Goal: Transaction & Acquisition: Purchase product/service

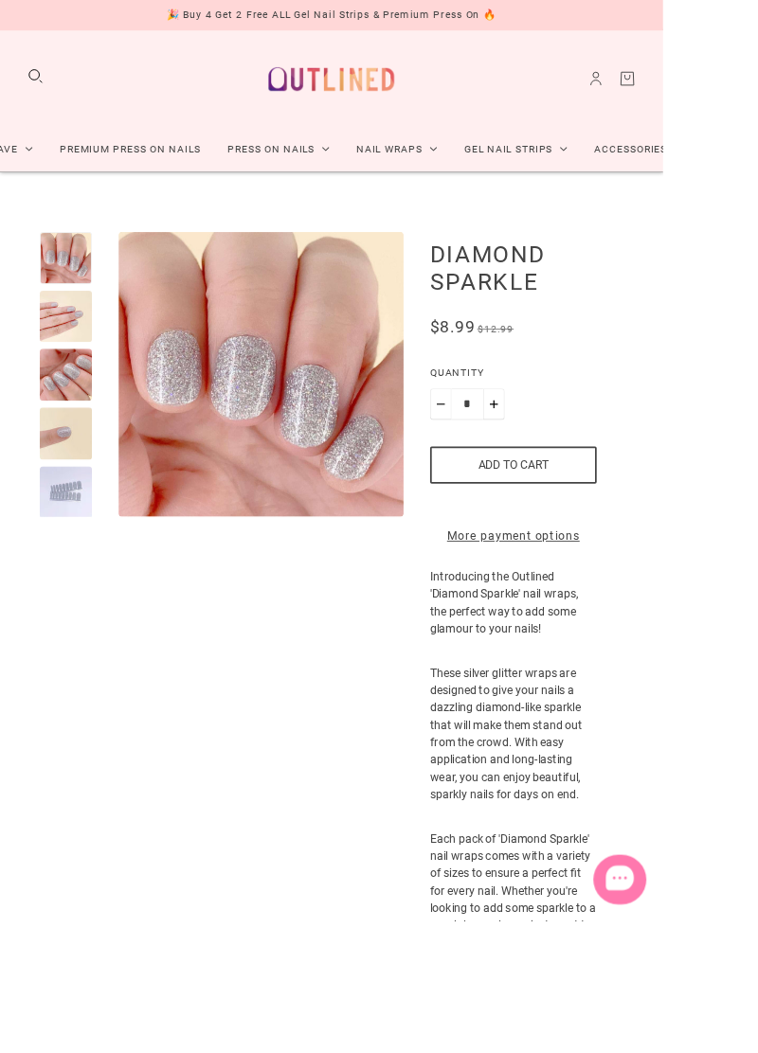
click at [89, 546] on div at bounding box center [75, 563] width 60 height 60
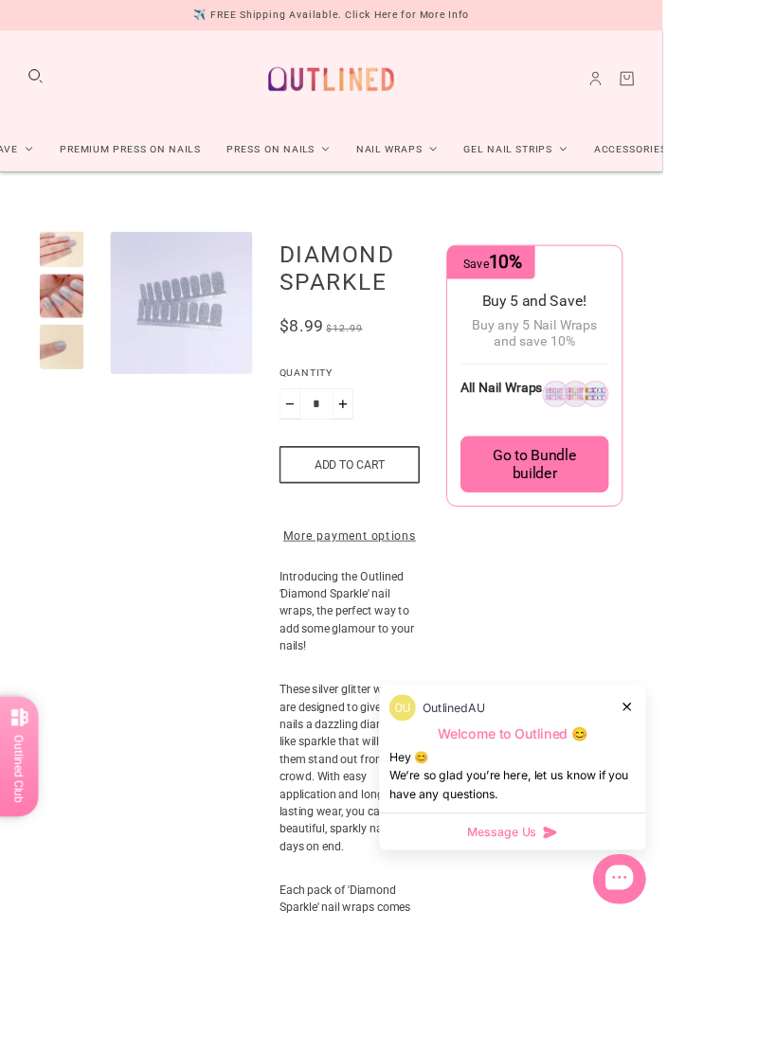
click at [231, 367] on img "Enlarge product image" at bounding box center [207, 346] width 163 height 163
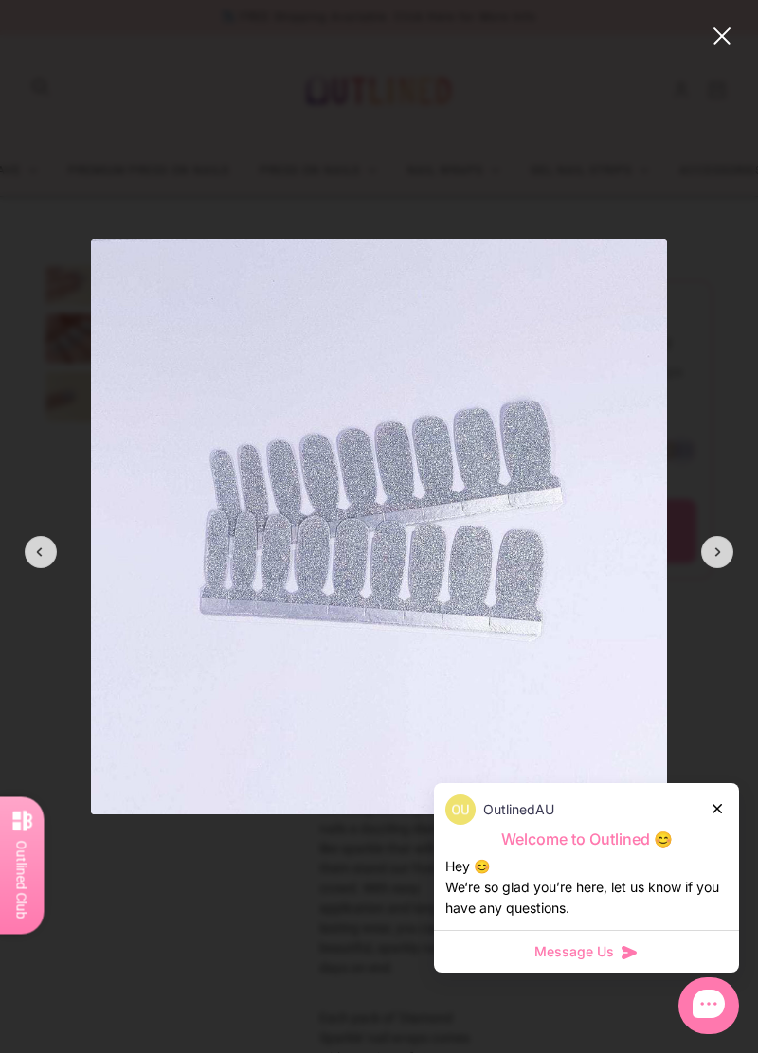
click at [199, 314] on img at bounding box center [379, 527] width 576 height 576
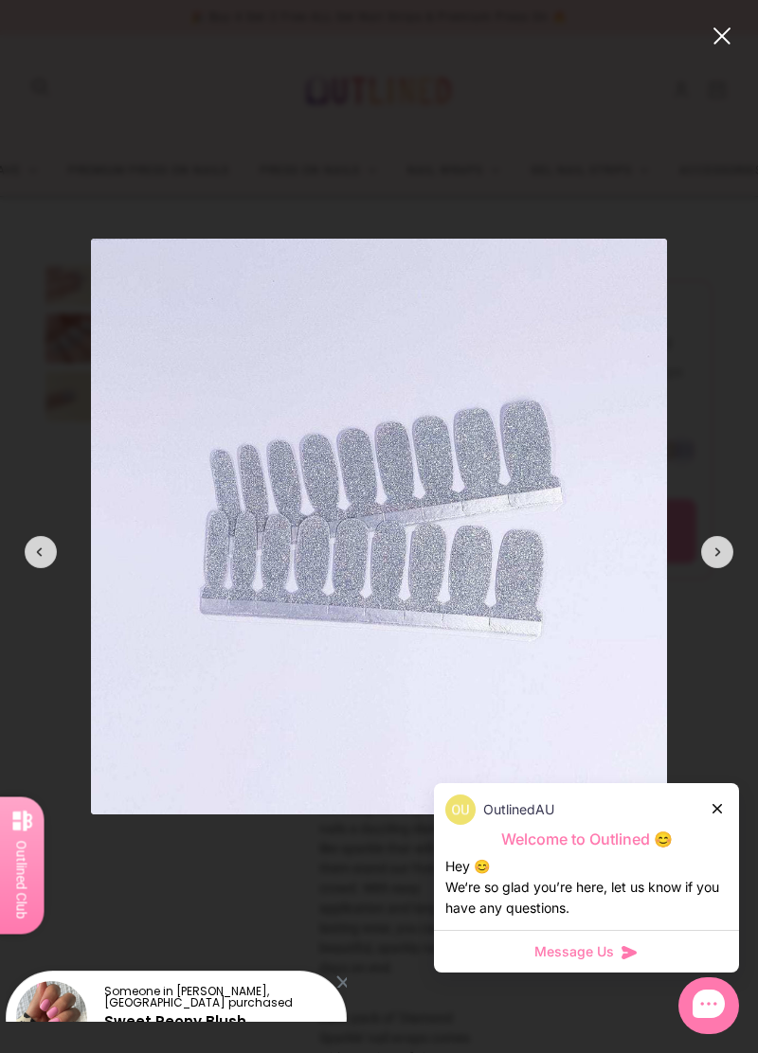
click at [710, 515] on modal-root at bounding box center [379, 526] width 758 height 1053
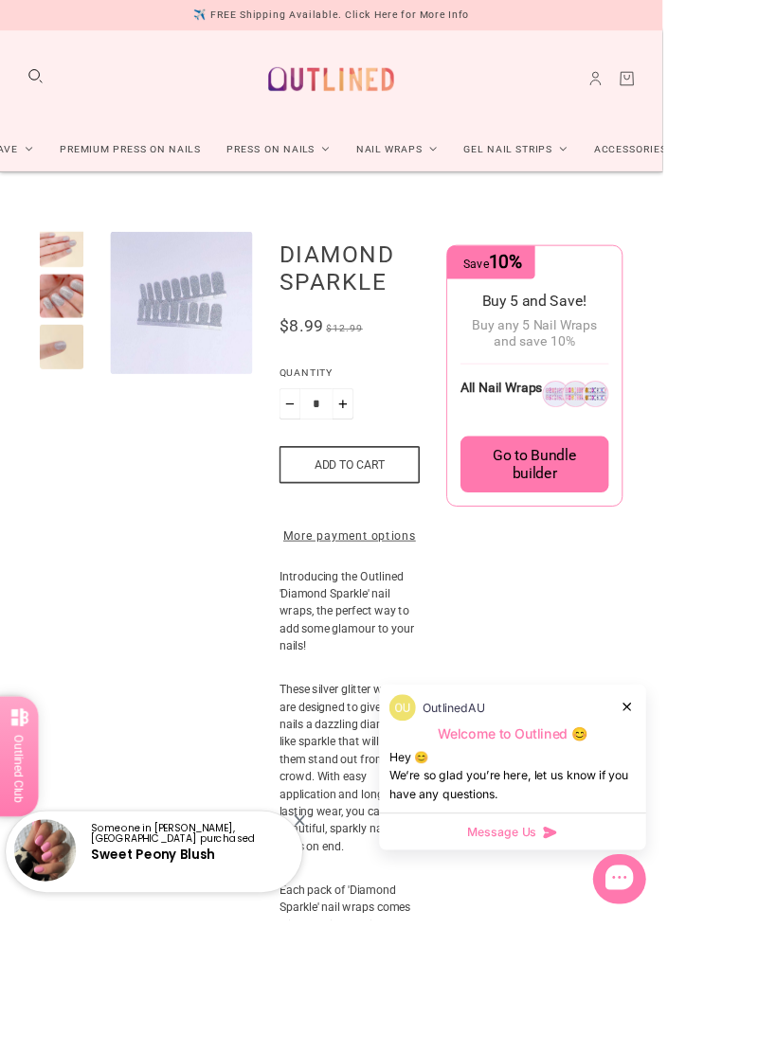
click at [0, 0] on img "Enlarge product image" at bounding box center [0, 0] width 0 height 0
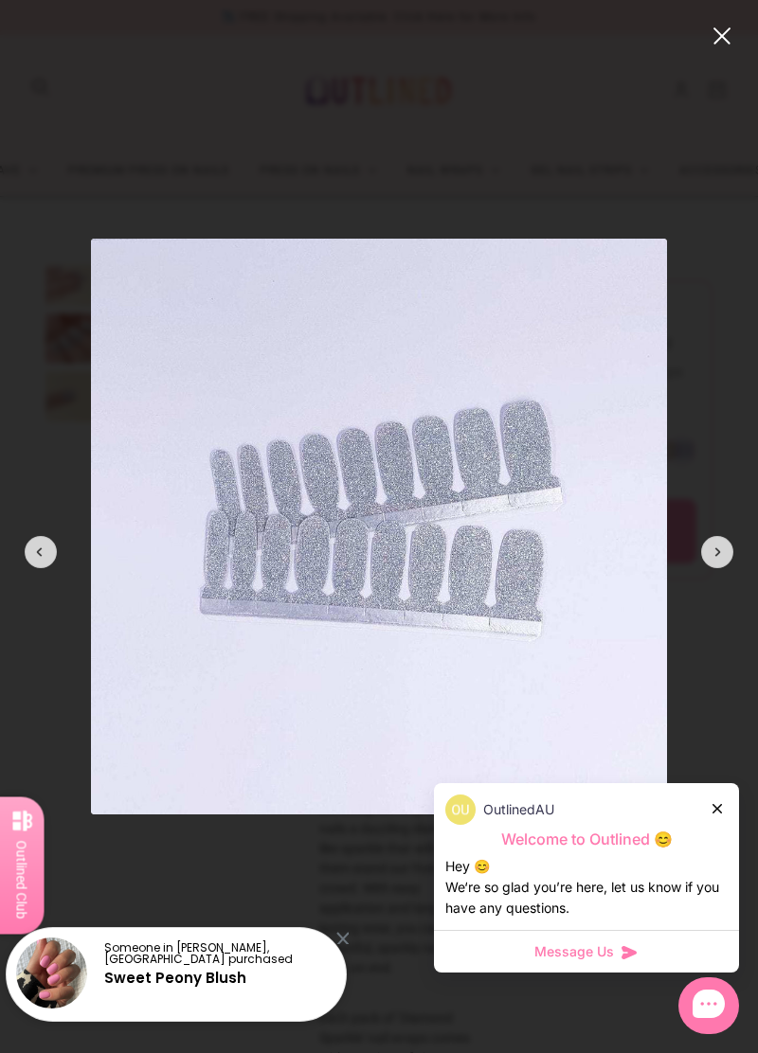
click at [708, 557] on div at bounding box center [717, 552] width 32 height 32
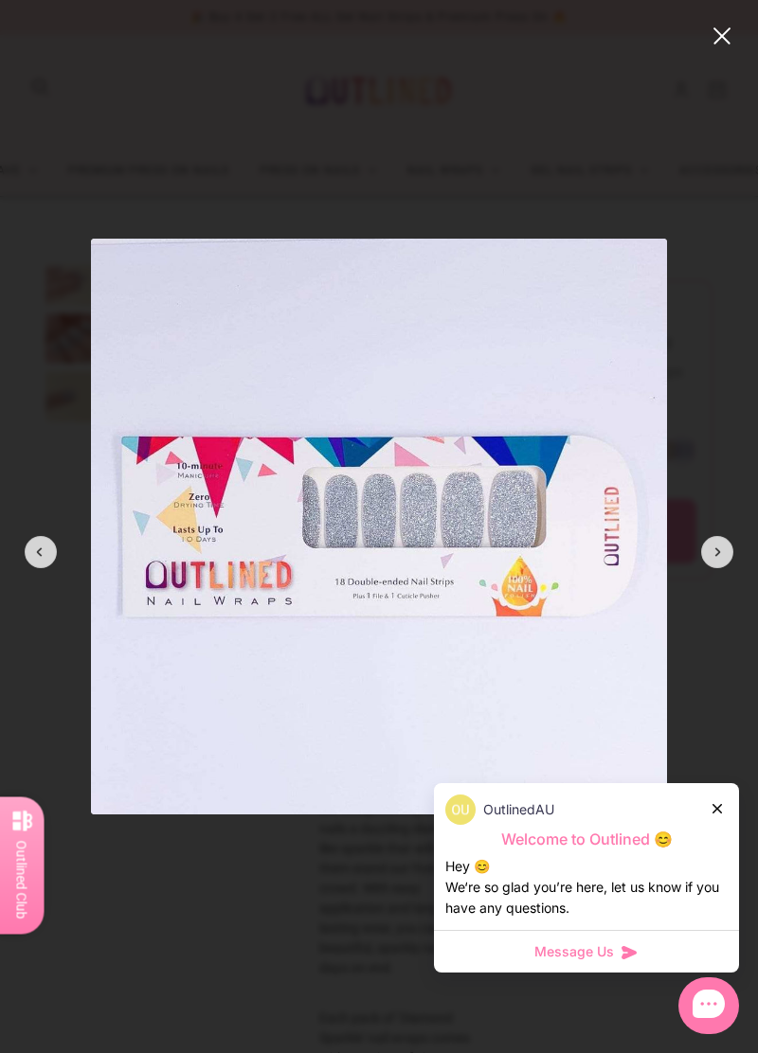
click at [708, 558] on div at bounding box center [717, 552] width 32 height 32
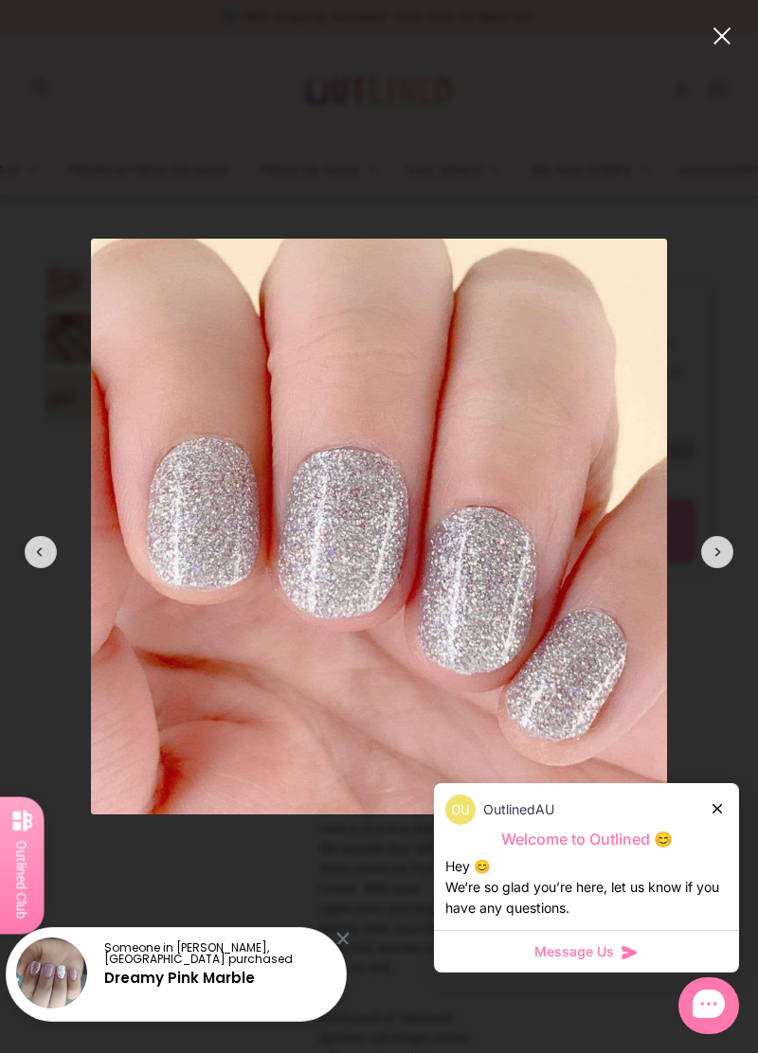
click at [708, 557] on div at bounding box center [717, 552] width 32 height 32
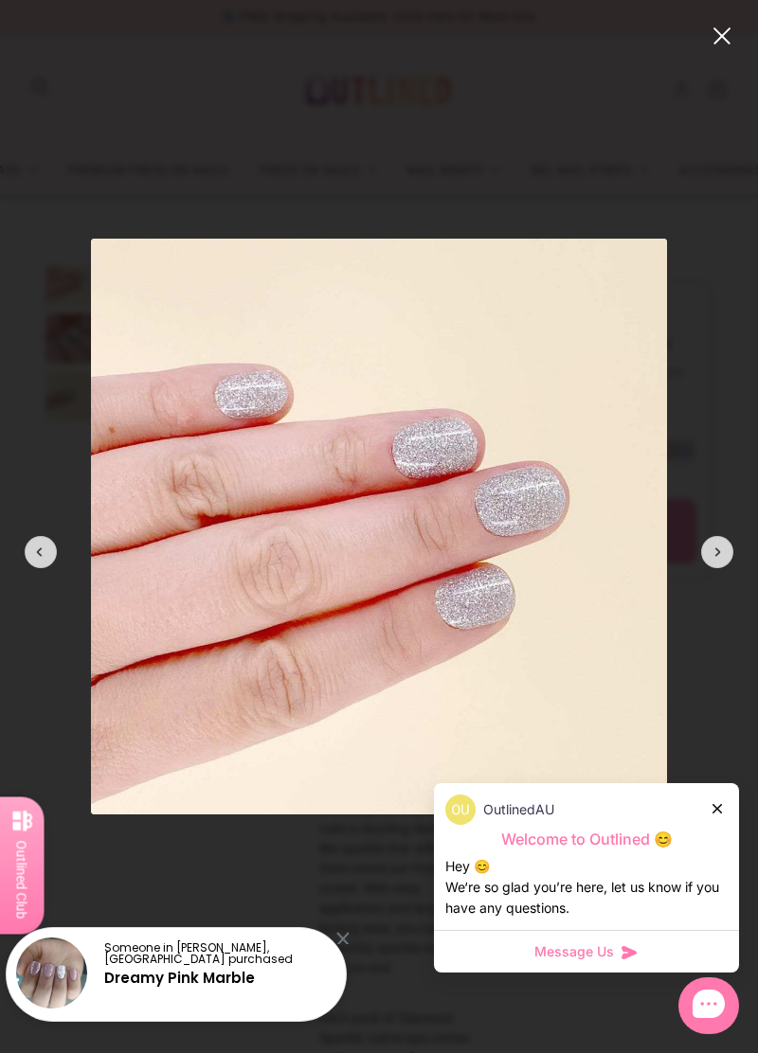
click at [718, 563] on div at bounding box center [717, 552] width 32 height 32
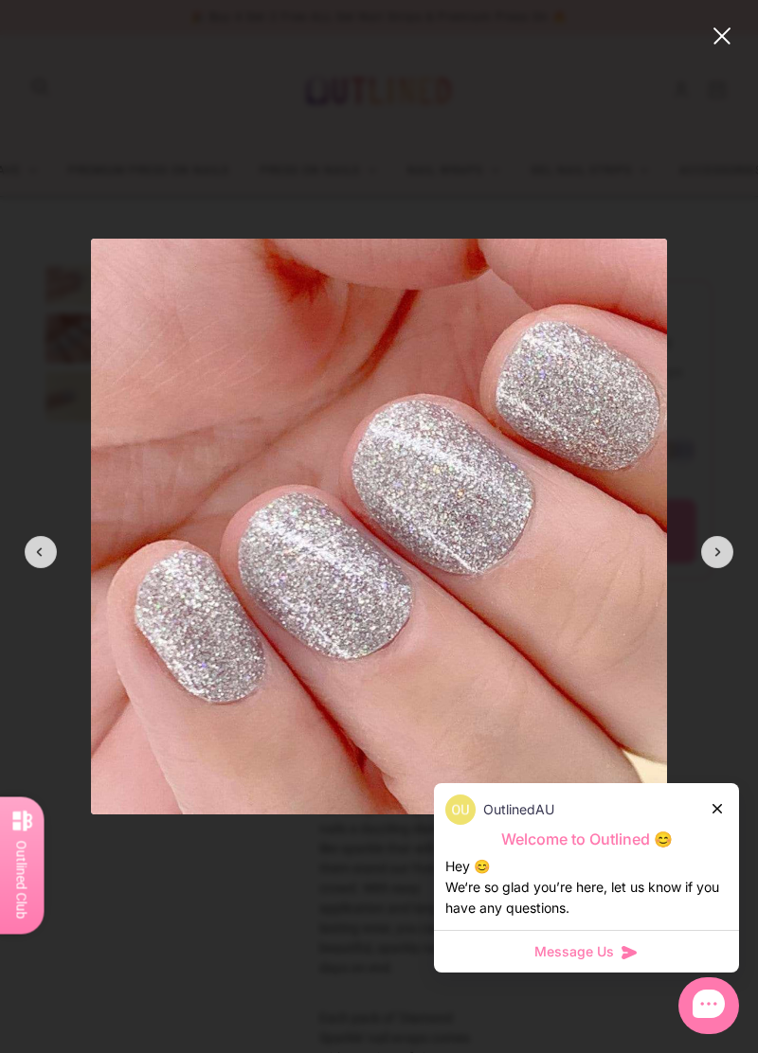
click at [716, 553] on div at bounding box center [717, 552] width 32 height 32
